Goal: Task Accomplishment & Management: Complete application form

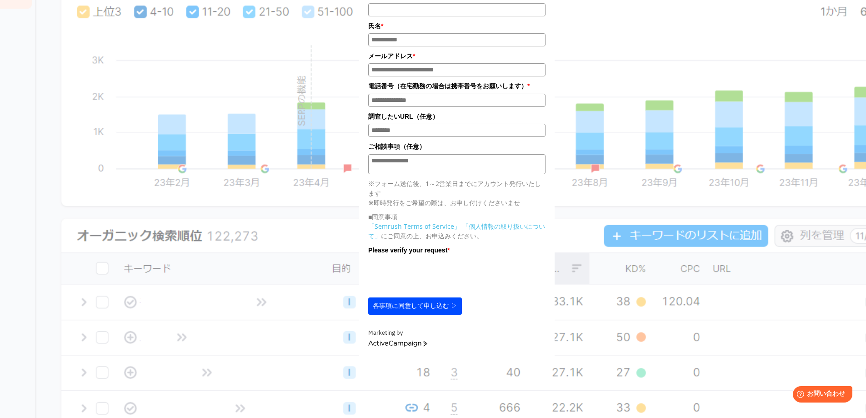
scroll to position [45, 0]
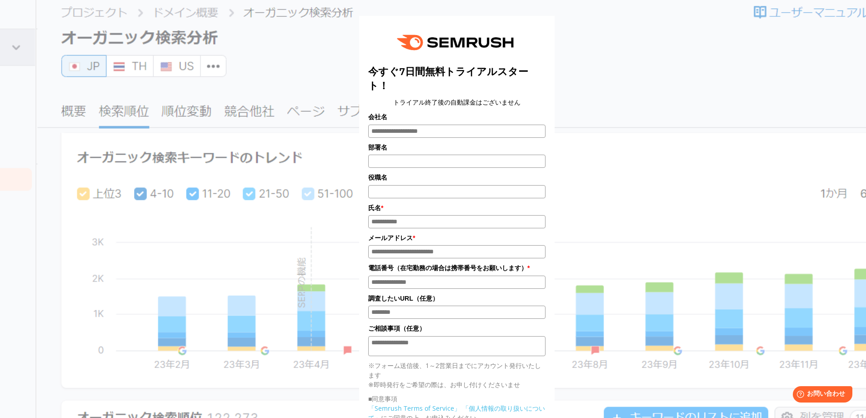
click at [433, 225] on input "氏名*" at bounding box center [456, 221] width 177 height 13
type input "*"
click at [420, 252] on input "メールアドレス*" at bounding box center [456, 251] width 177 height 13
type input "***"
click at [458, 289] on input "電話番号*" at bounding box center [456, 282] width 177 height 13
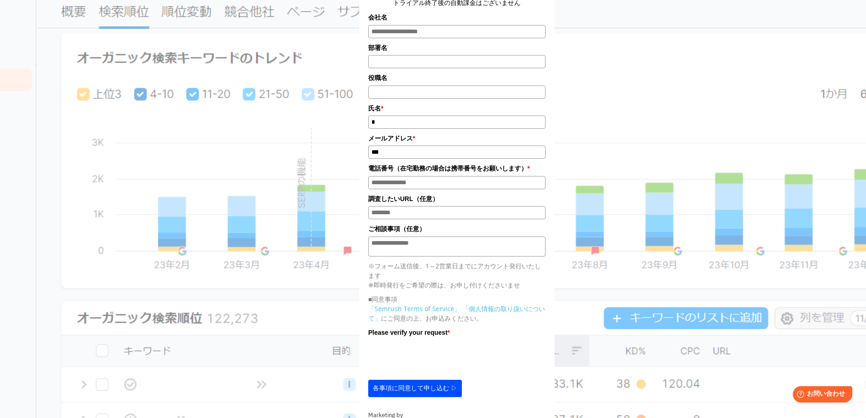
scroll to position [182, 0]
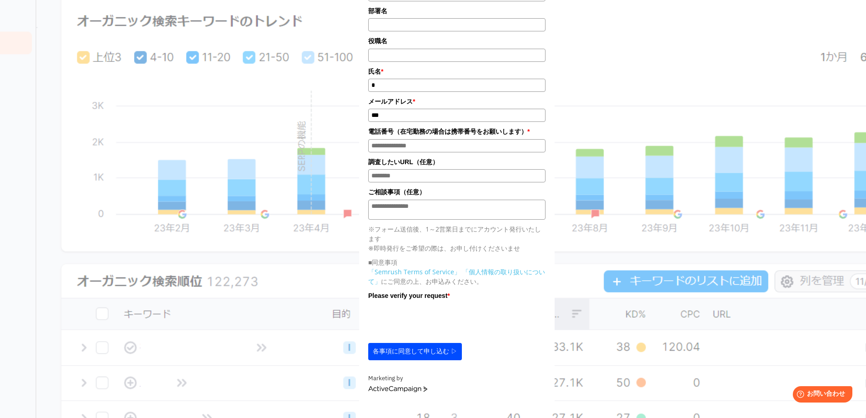
click at [445, 358] on button "各事項に同意して申し込む ▷" at bounding box center [415, 351] width 94 height 17
click at [629, 237] on div "今すぐ7日間無料トライアルスタート！ トライアル終了後の自動課金はございません 会社名 部署名 *" at bounding box center [457, 115] width 455 height 572
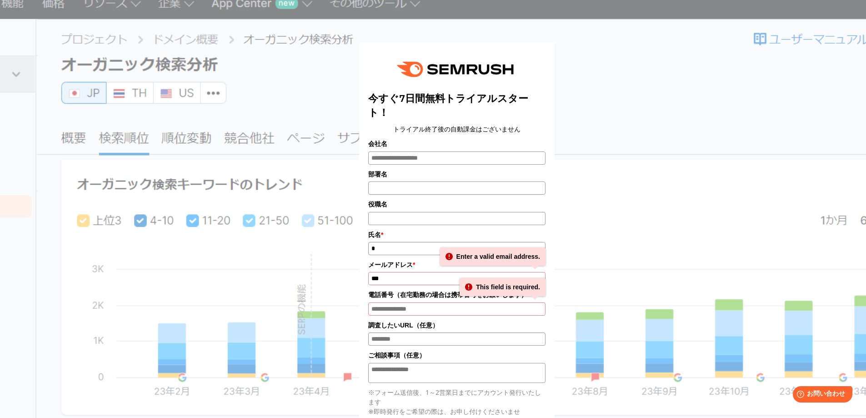
scroll to position [0, 0]
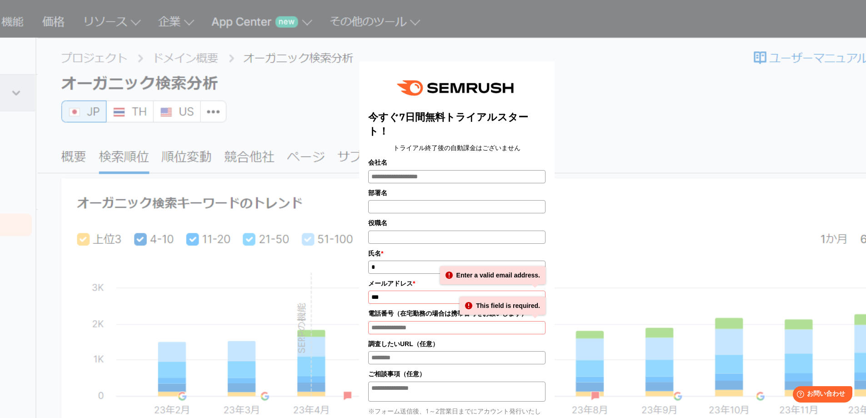
click at [655, 137] on div "今すぐ7日間無料トライアルスタート！ トライアル終了後の自動課金はございません 会社名 部署名 *" at bounding box center [457, 297] width 455 height 572
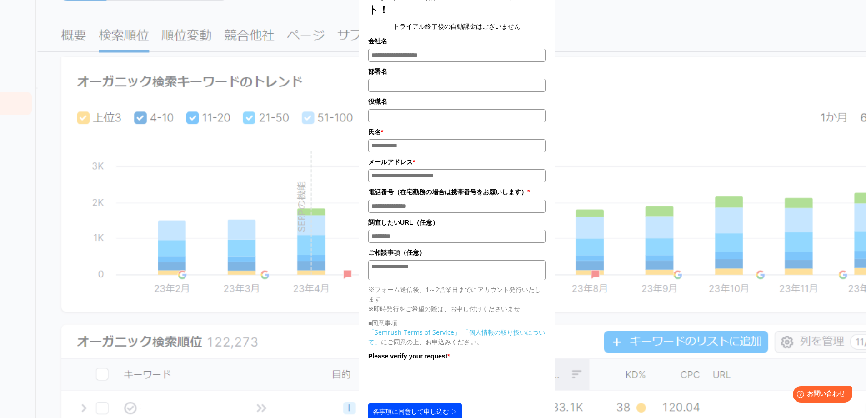
scroll to position [91, 0]
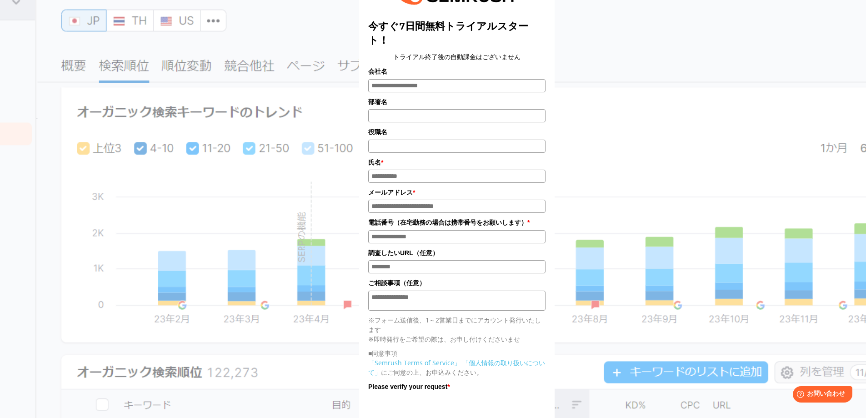
click at [850, 93] on section "今すぐ7日間無料トライアルスタート！ トライアル終了後の自動課金はございません 会社名 部署名 * * * *" at bounding box center [433, 299] width 866 height 781
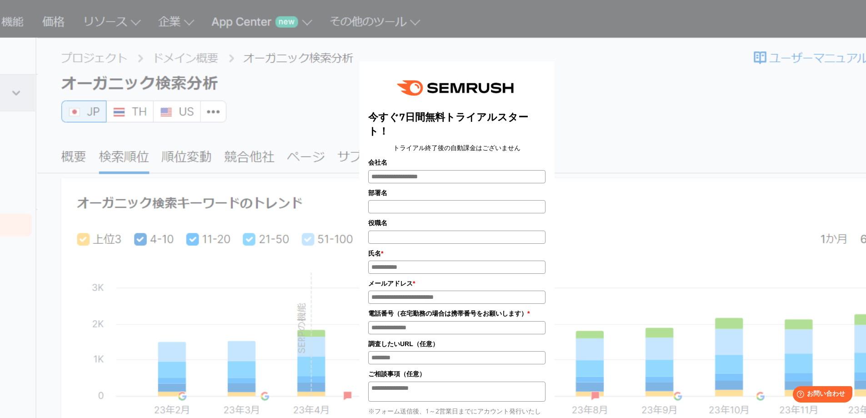
click at [802, 117] on div "今すぐ7日間無料トライアルスタート！ トライアル終了後の自動課金はございません 会社名 部署名 * * * *" at bounding box center [457, 294] width 732 height 579
